Goal: Check status: Check status

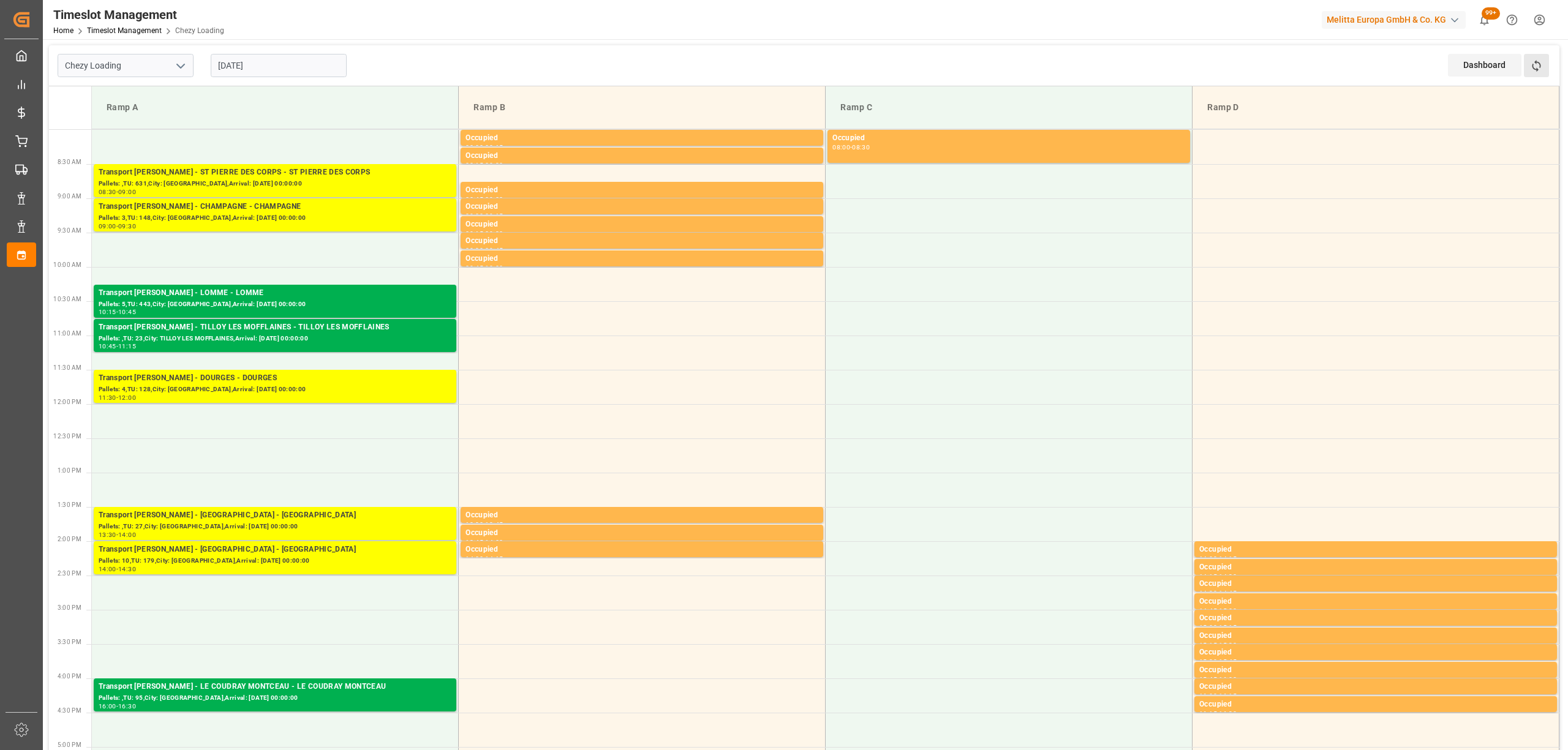
click at [1545, 68] on button "Refresh Time Slots" at bounding box center [1536, 64] width 25 height 23
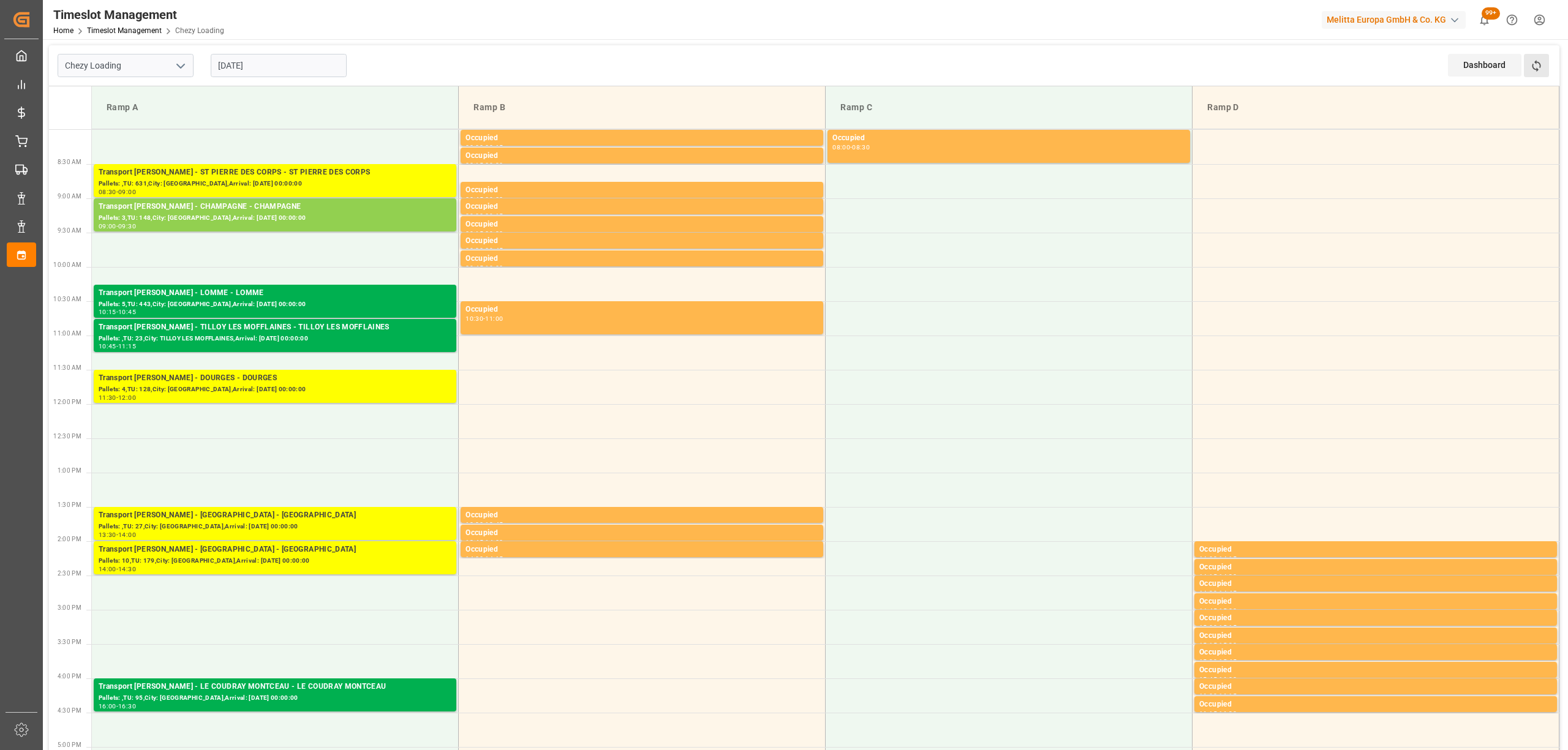
drag, startPoint x: 1535, startPoint y: 83, endPoint x: 1546, endPoint y: 63, distance: 22.8
click at [1539, 77] on div "Refresh Time Slots" at bounding box center [1538, 69] width 28 height 32
click at [1546, 62] on button "Refresh Time Slots" at bounding box center [1536, 64] width 25 height 23
click at [1528, 67] on button "Refresh Time Slots" at bounding box center [1536, 64] width 25 height 23
click at [1547, 69] on button "Refresh Time Slots" at bounding box center [1536, 64] width 25 height 23
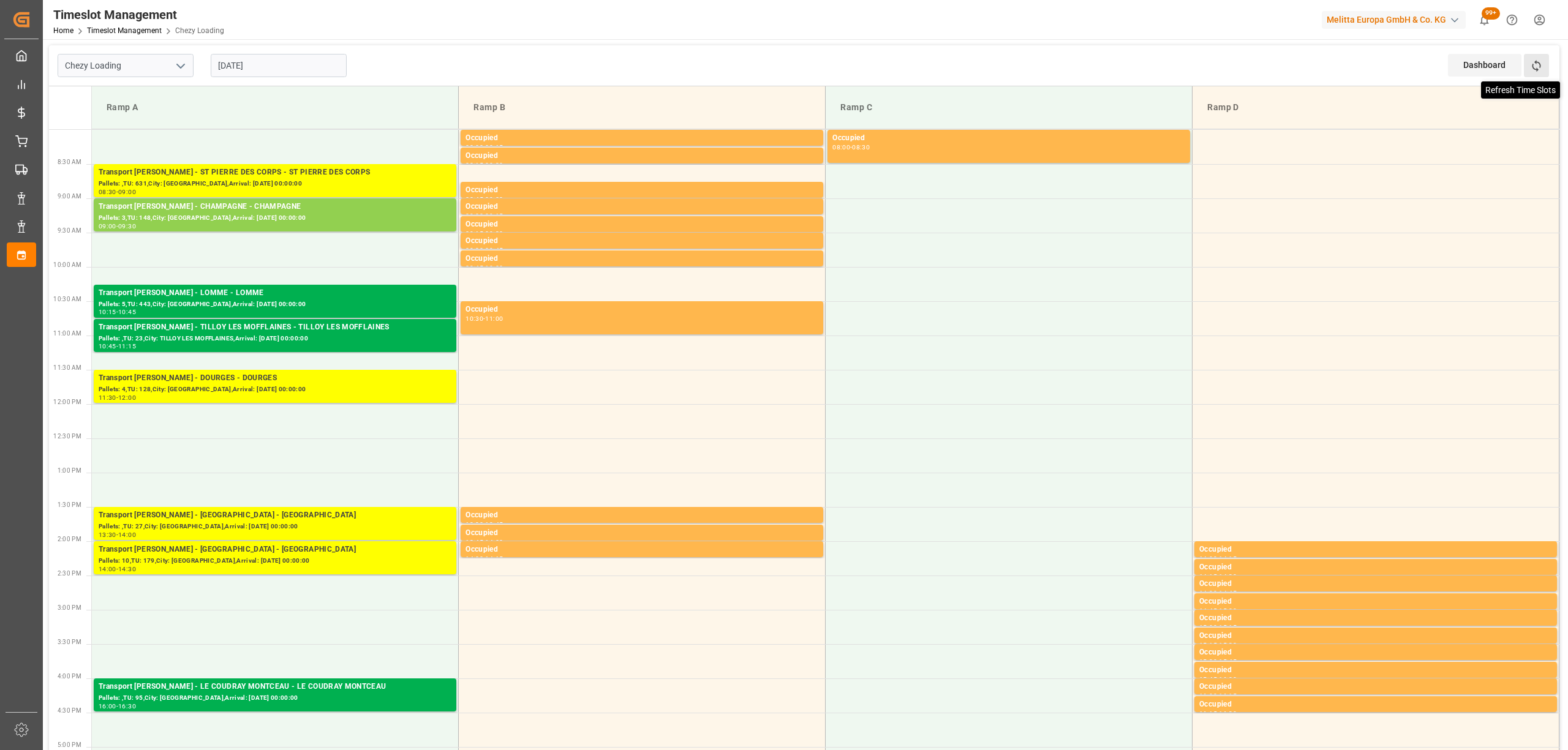
click at [1530, 65] on icon at bounding box center [1536, 65] width 13 height 13
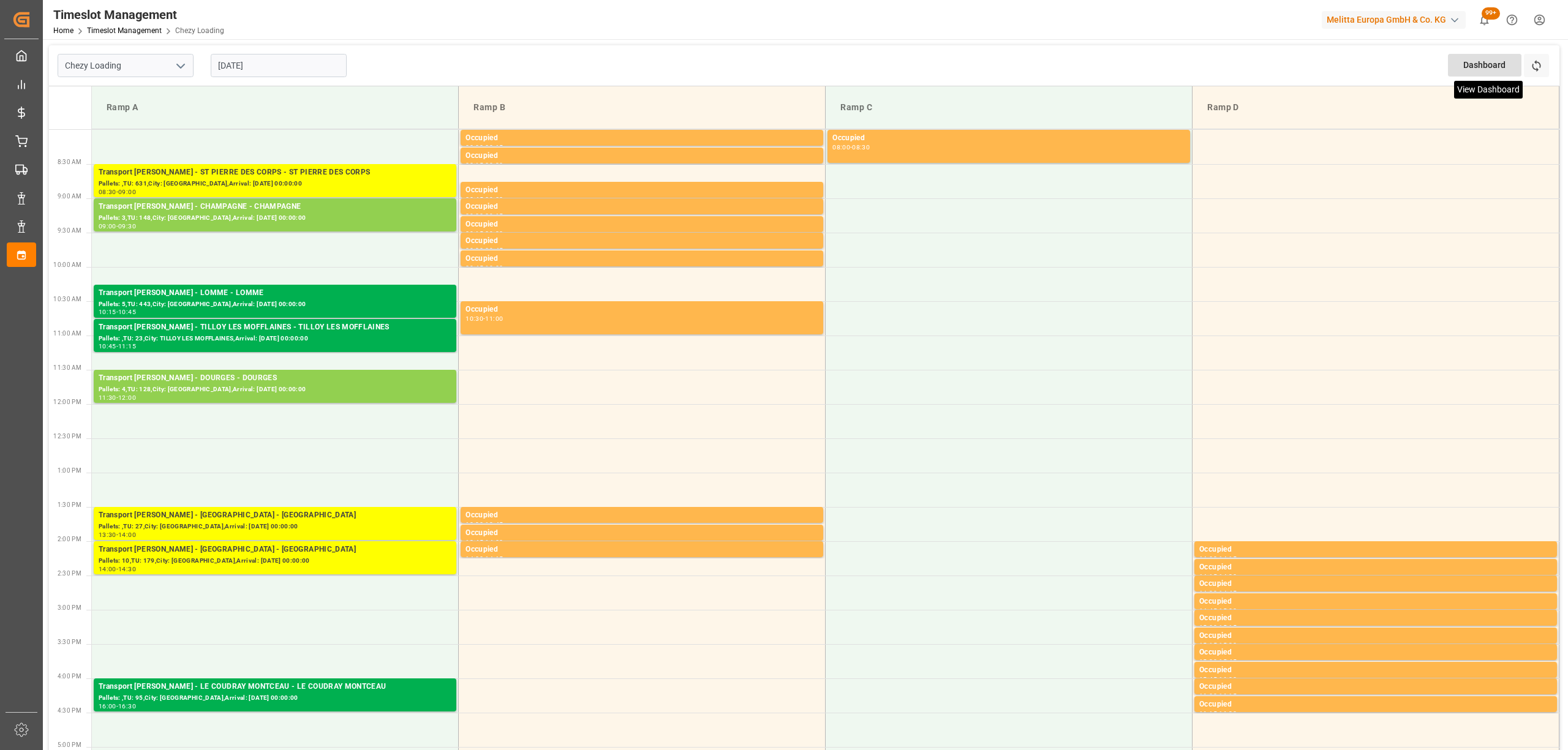
click at [1542, 69] on button "Refresh Time Slots" at bounding box center [1536, 64] width 25 height 23
click at [1554, 57] on div "Dashboard View Dashboard Refresh Time Slots" at bounding box center [1504, 65] width 112 height 41
click at [1547, 65] on button "Refresh Time Slots" at bounding box center [1536, 64] width 25 height 23
